Goal: Task Accomplishment & Management: Use online tool/utility

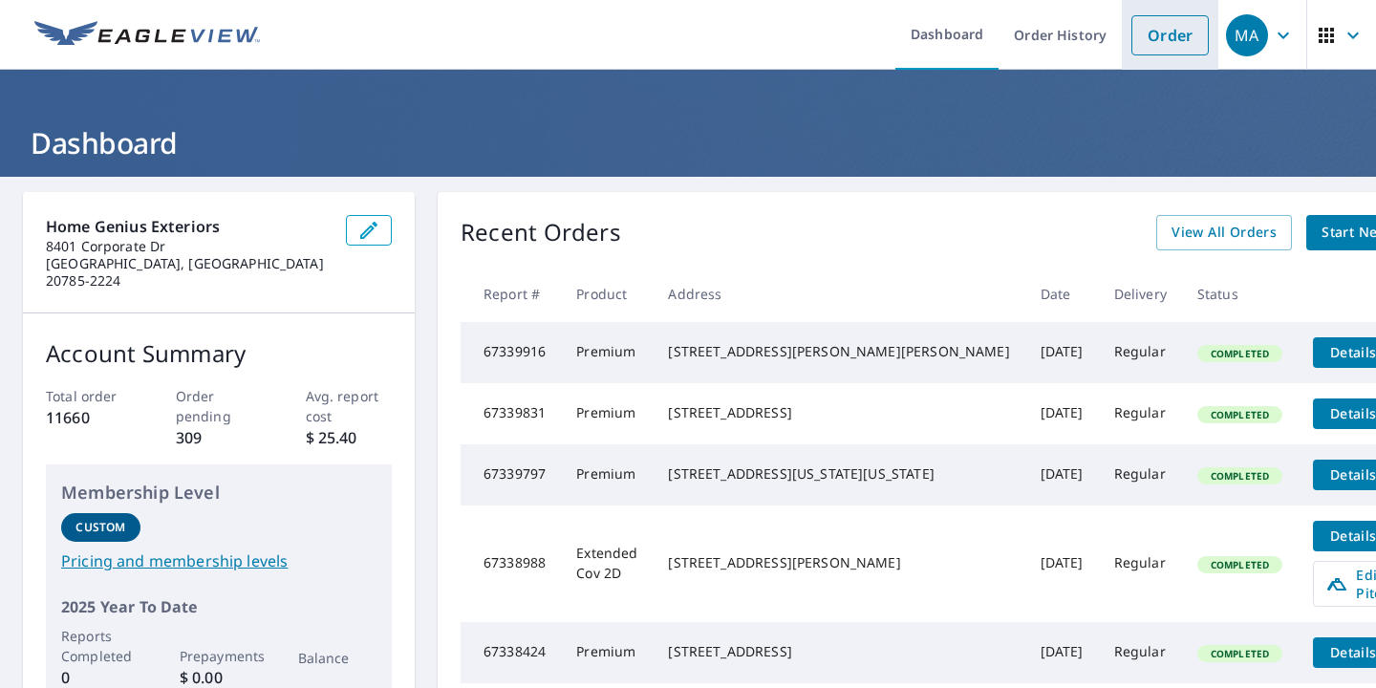
click at [1183, 34] on link "Order" at bounding box center [1170, 35] width 77 height 40
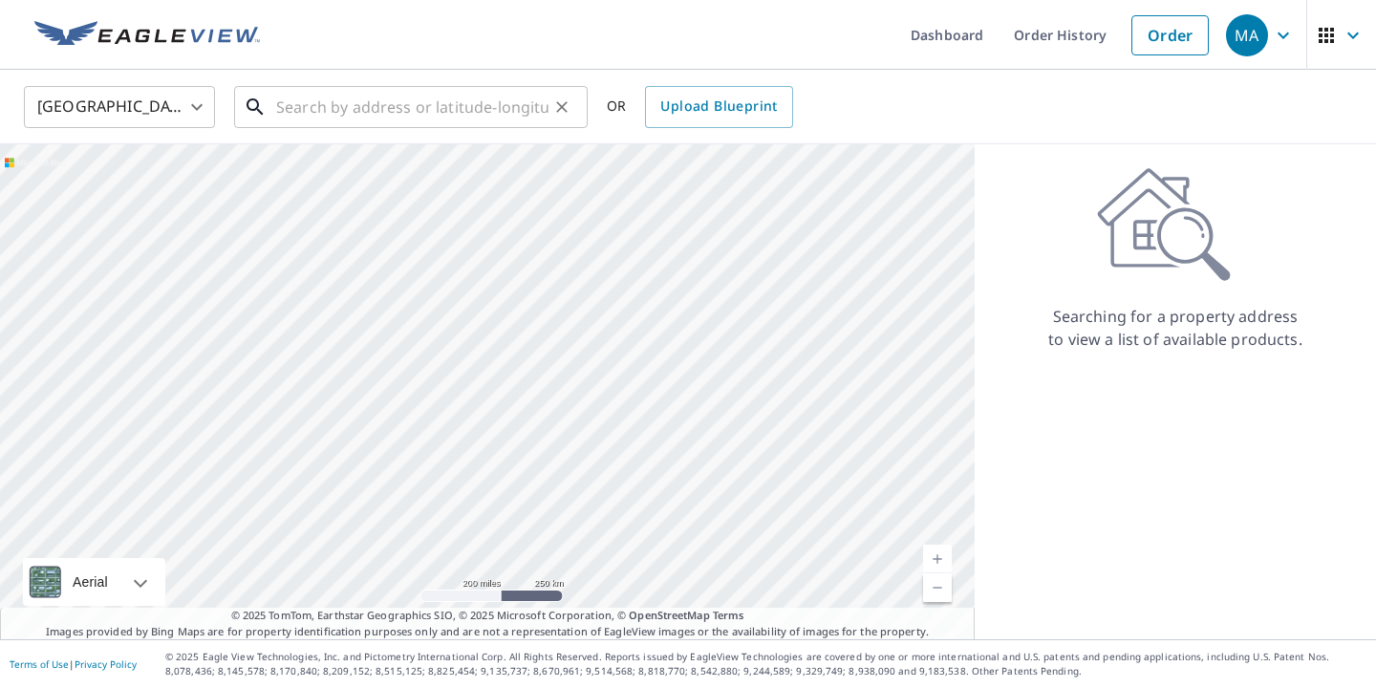
click at [397, 110] on input "text" at bounding box center [412, 107] width 272 height 54
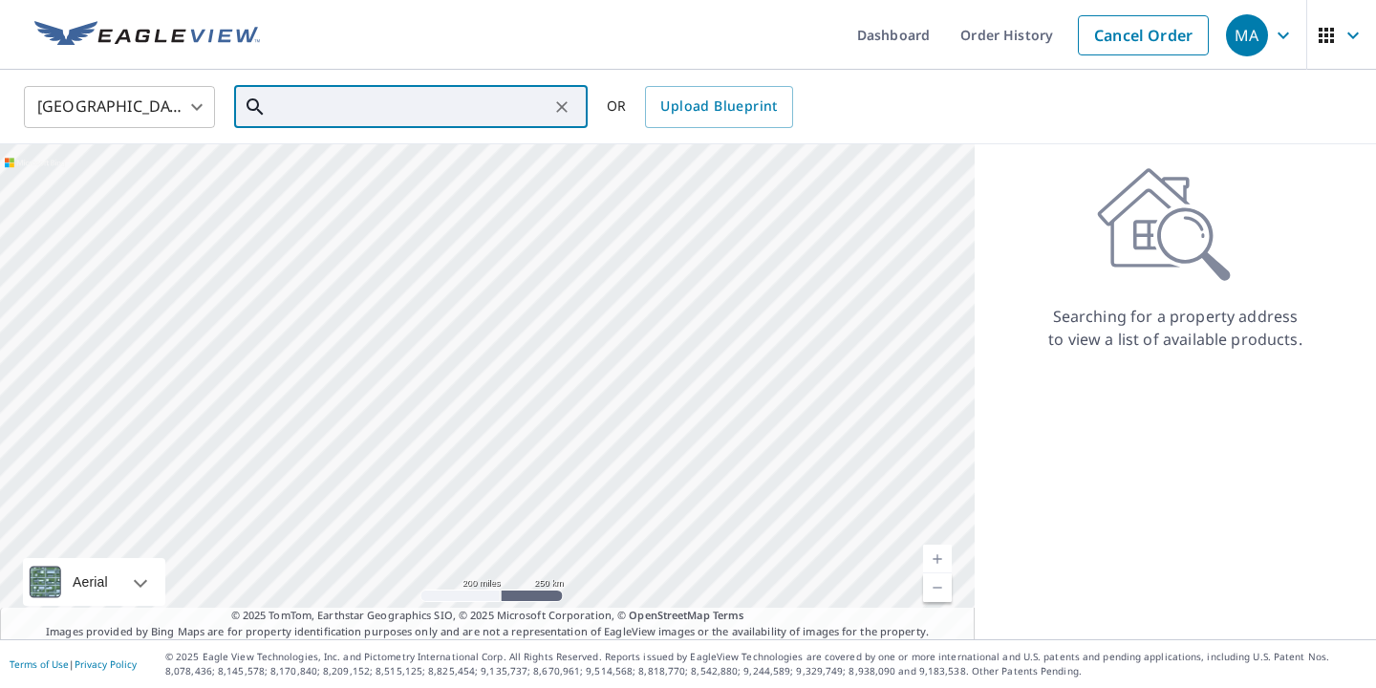
type input "\"
paste input "[STREET_ADDRESS][PERSON_NAME]"
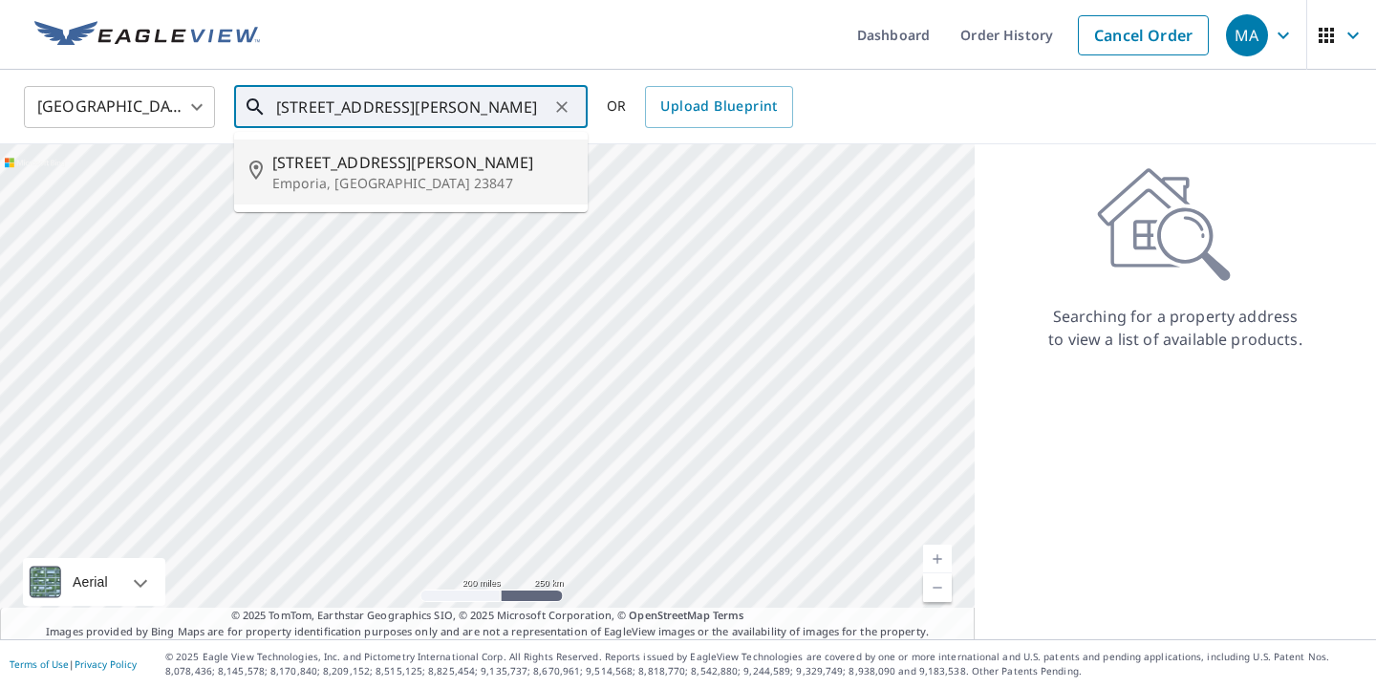
click at [413, 162] on span "[STREET_ADDRESS][PERSON_NAME]" at bounding box center [422, 162] width 300 height 23
type input "[STREET_ADDRESS][PERSON_NAME]"
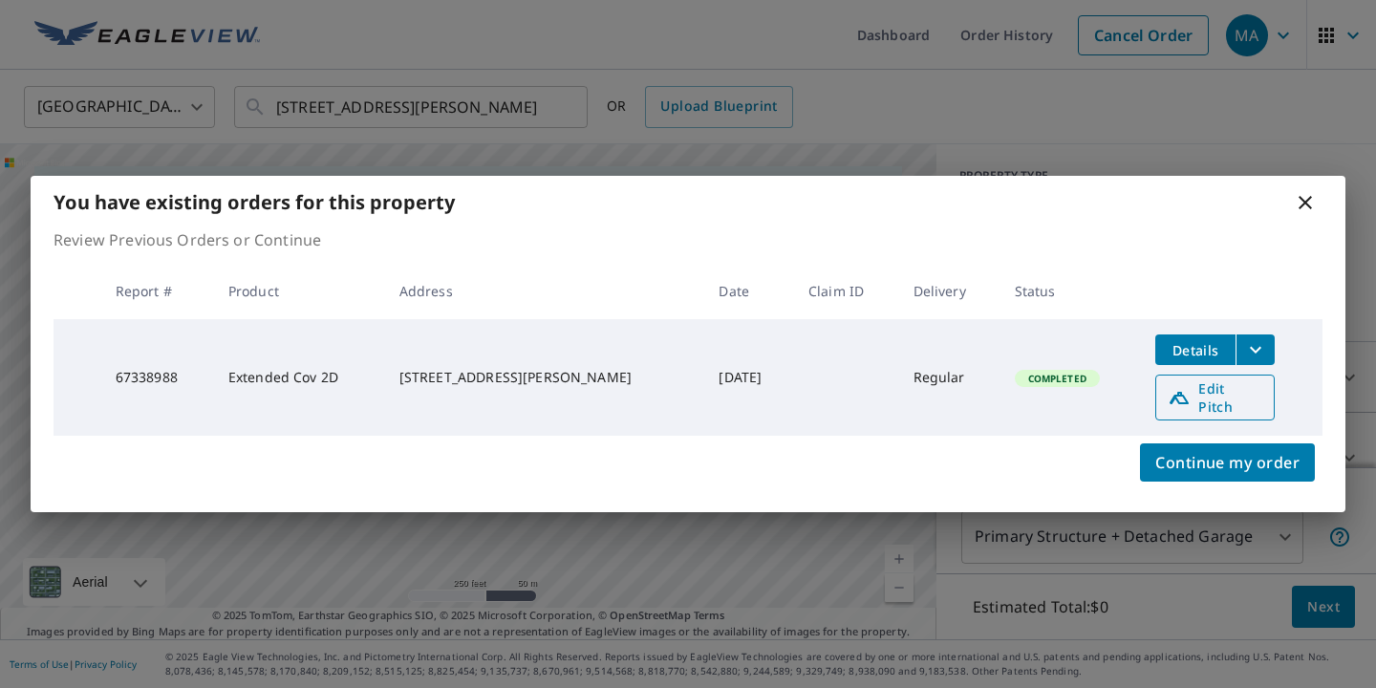
click at [1212, 384] on link "Edit Pitch" at bounding box center [1214, 398] width 119 height 46
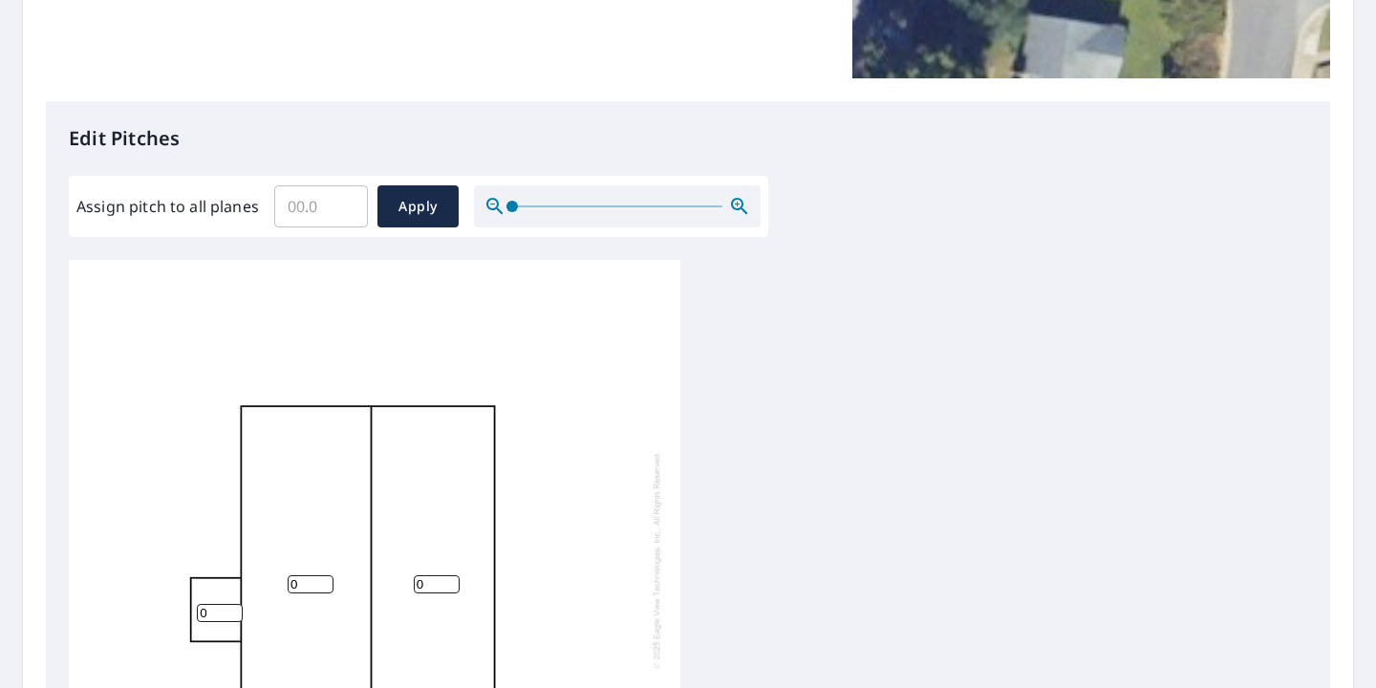
scroll to position [435, 0]
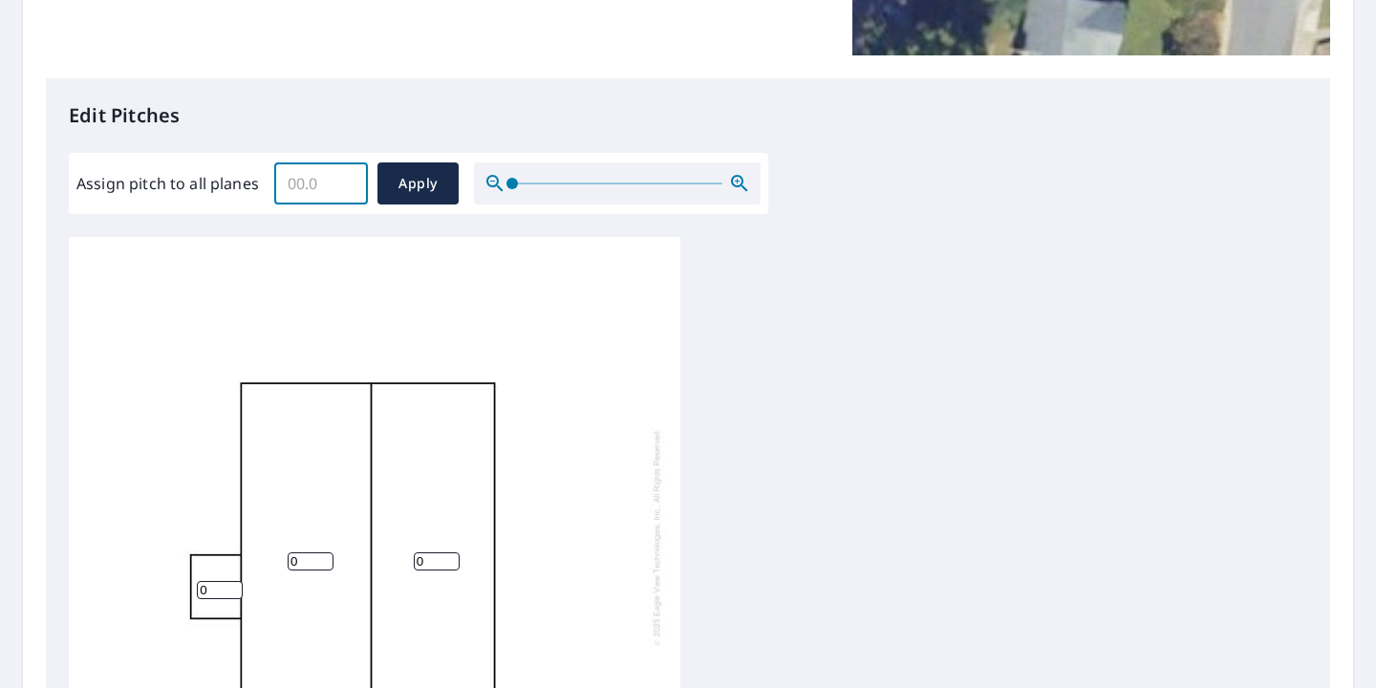
click at [316, 179] on input "Assign pitch to all planes" at bounding box center [321, 184] width 94 height 54
type input "4"
click at [417, 182] on span "Apply" at bounding box center [418, 184] width 51 height 24
type input "4"
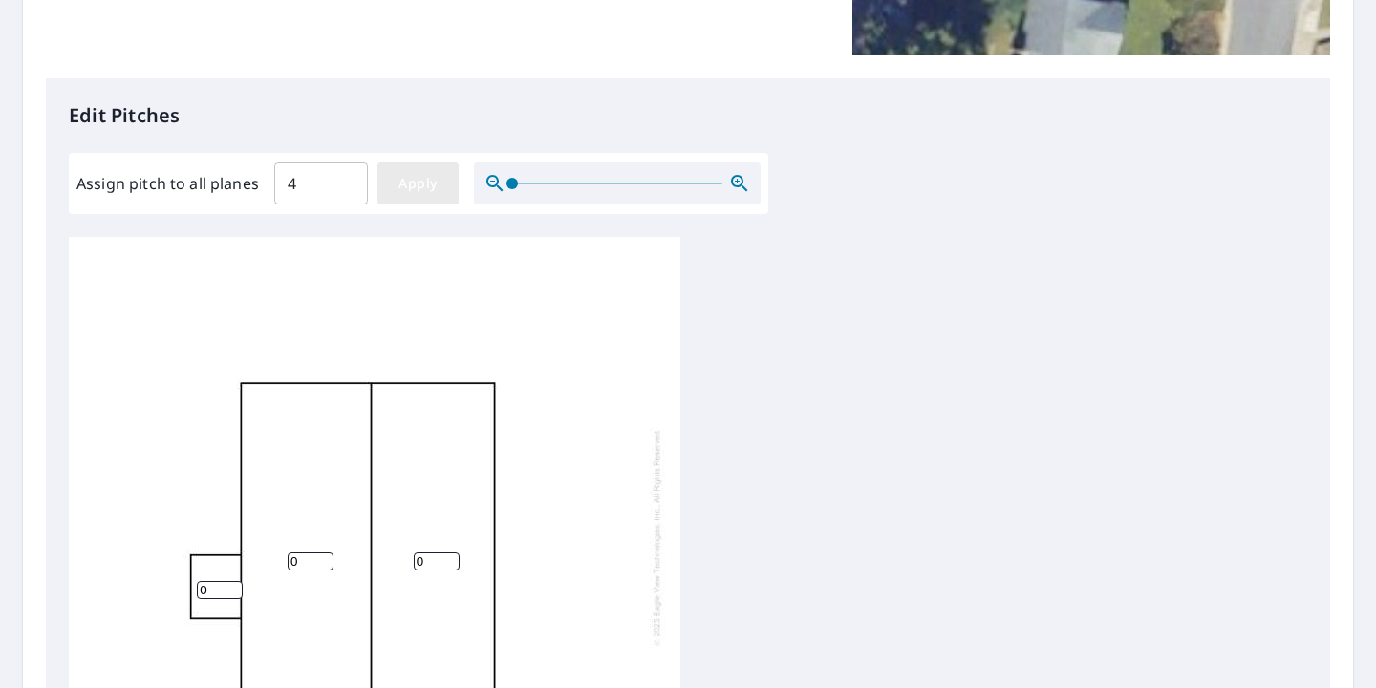
type input "4"
click at [439, 173] on span "Apply" at bounding box center [418, 184] width 51 height 24
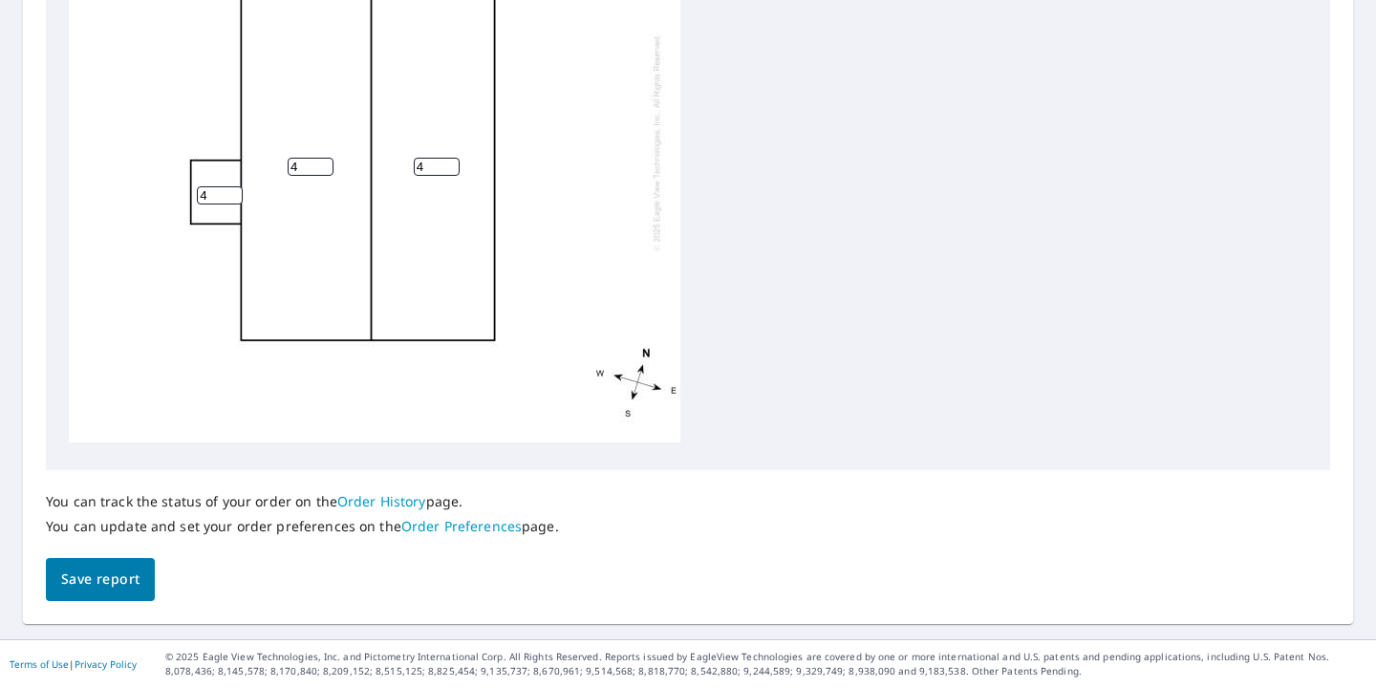
scroll to position [824, 0]
click at [93, 573] on span "Save report" at bounding box center [100, 581] width 78 height 24
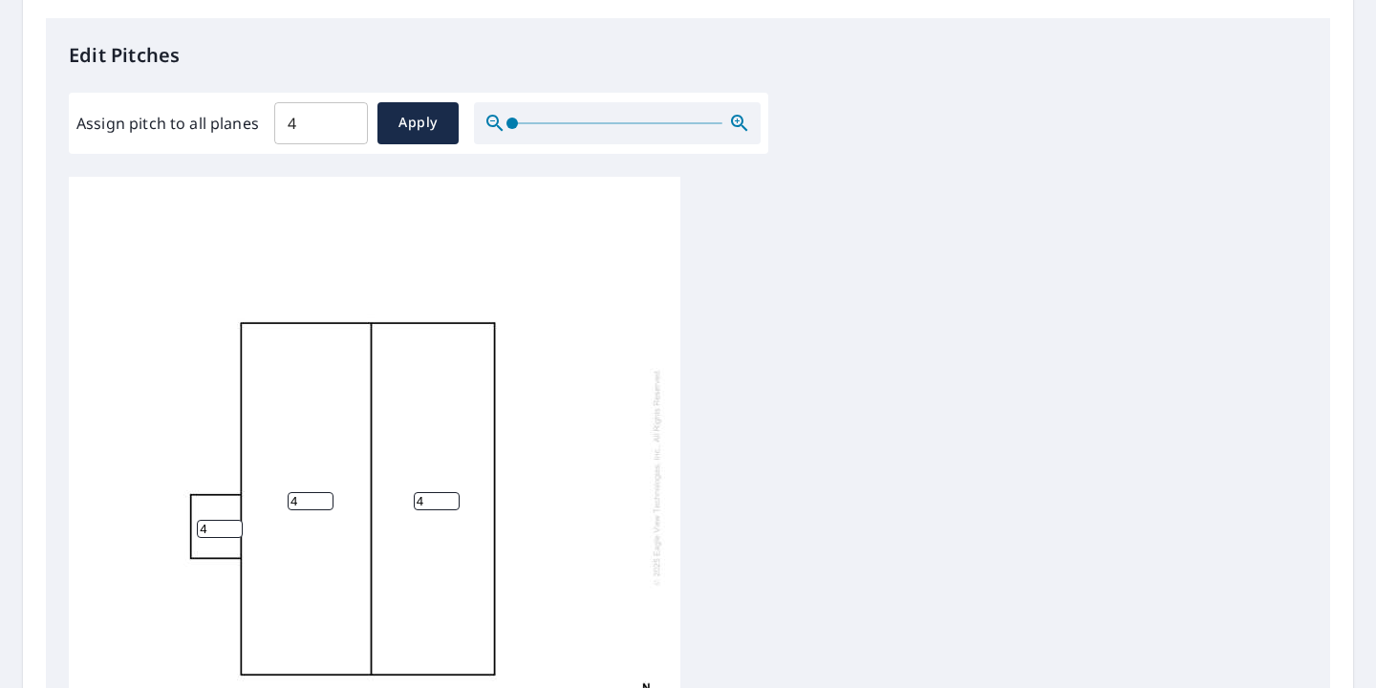
scroll to position [0, 0]
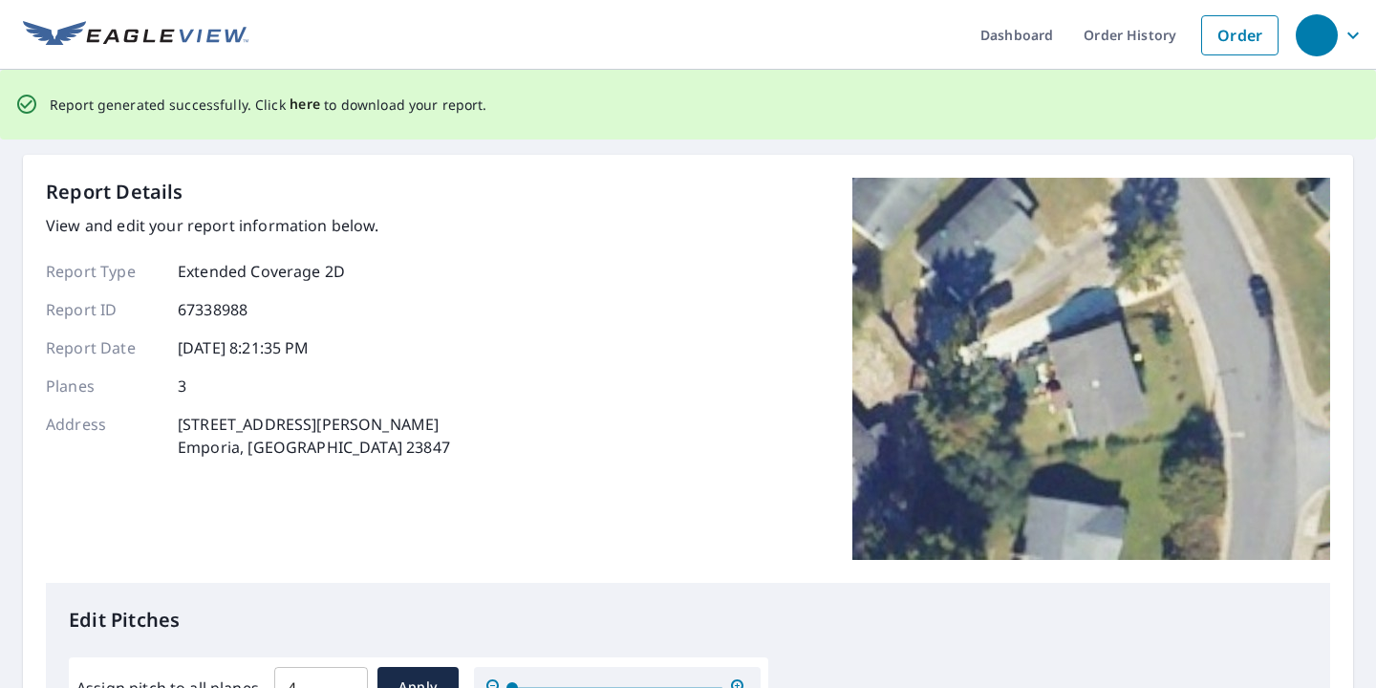
click at [301, 107] on span "here" at bounding box center [306, 105] width 32 height 24
